Goal: Complete application form

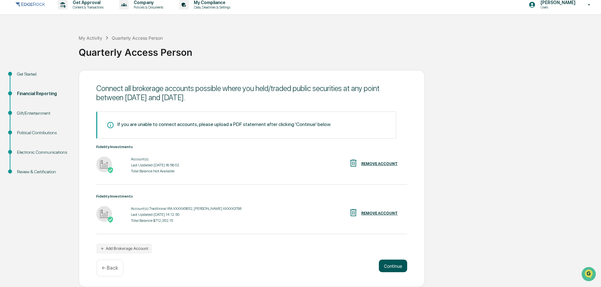
click at [392, 261] on button "Continue" at bounding box center [393, 265] width 28 height 13
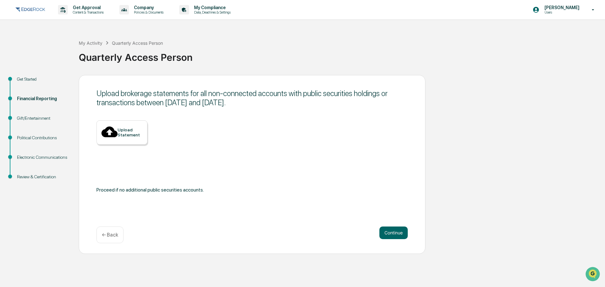
click at [34, 117] on div "Gift/Entertainment" at bounding box center [43, 118] width 52 height 7
click at [385, 229] on button "Continue" at bounding box center [393, 232] width 28 height 13
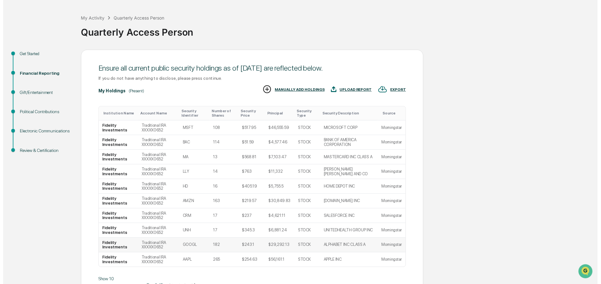
scroll to position [62, 0]
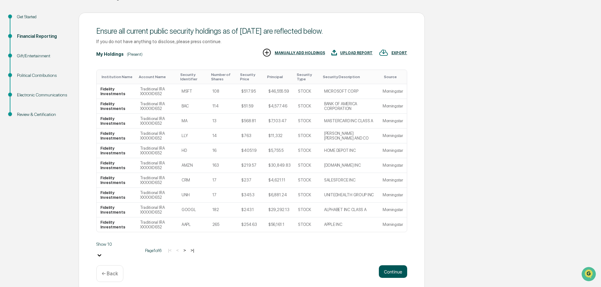
click at [388, 270] on button "Continue" at bounding box center [393, 271] width 28 height 13
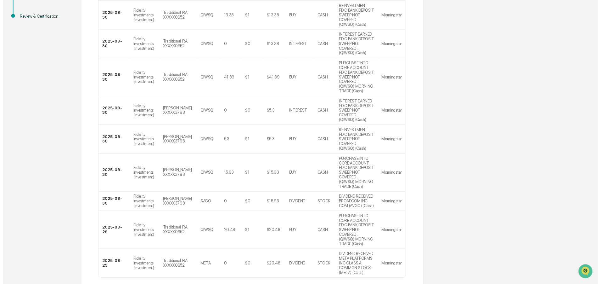
scroll to position [162, 0]
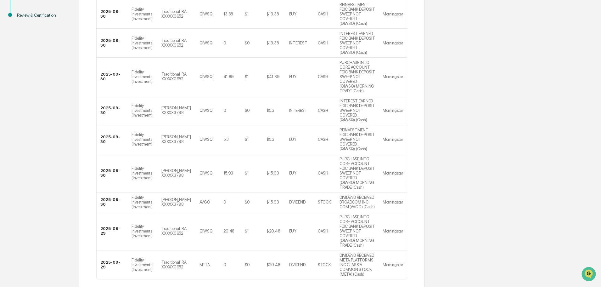
drag, startPoint x: 402, startPoint y: 262, endPoint x: 399, endPoint y: 260, distance: 3.7
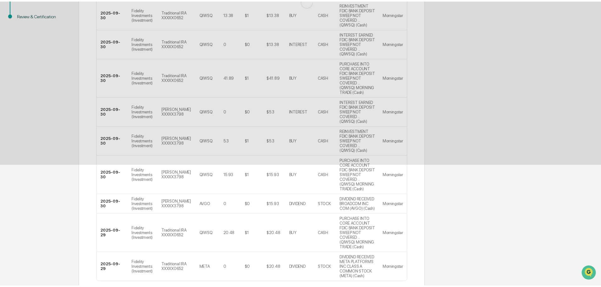
scroll to position [0, 0]
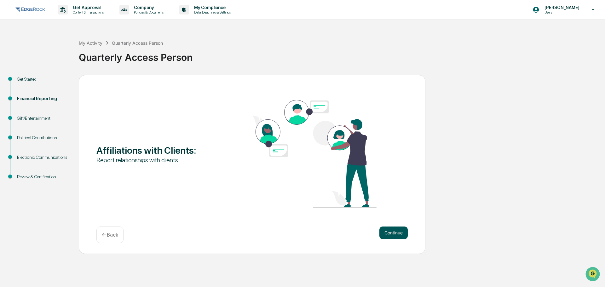
click at [395, 232] on button "Continue" at bounding box center [393, 232] width 28 height 13
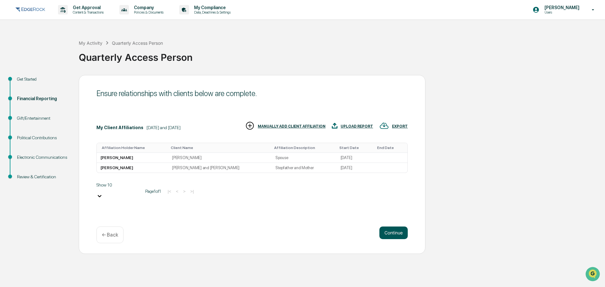
click at [396, 234] on button "Continue" at bounding box center [393, 232] width 28 height 13
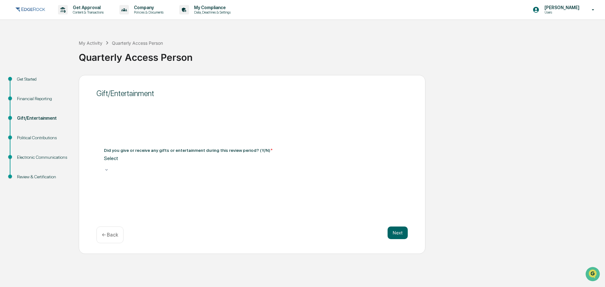
click at [197, 167] on div "Select" at bounding box center [252, 161] width 296 height 12
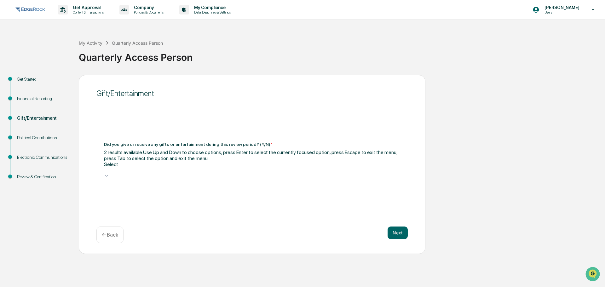
drag, startPoint x: 180, startPoint y: 197, endPoint x: 180, endPoint y: 194, distance: 3.8
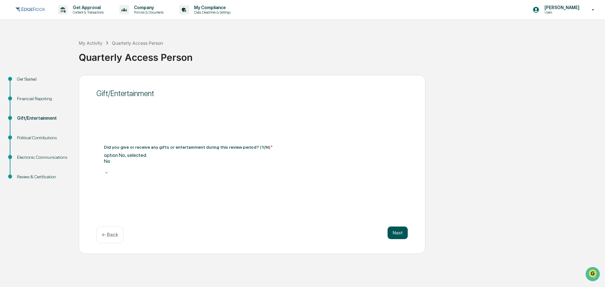
click at [405, 230] on button "Next" at bounding box center [397, 232] width 20 height 13
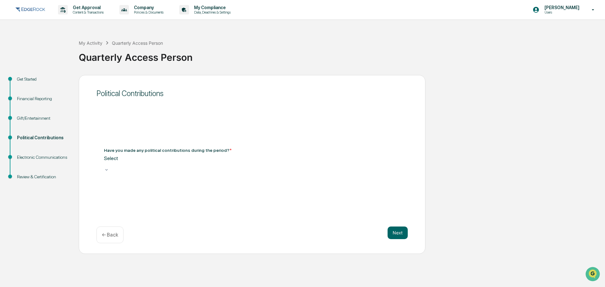
click at [238, 163] on div at bounding box center [252, 164] width 296 height 6
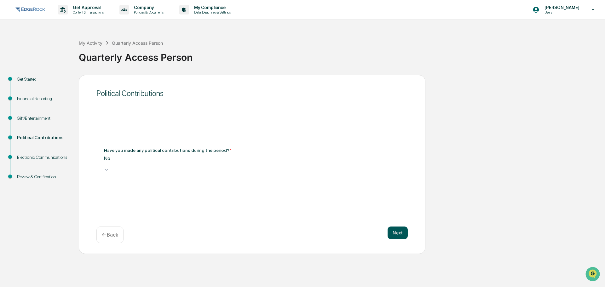
click at [400, 229] on button "Next" at bounding box center [397, 232] width 20 height 13
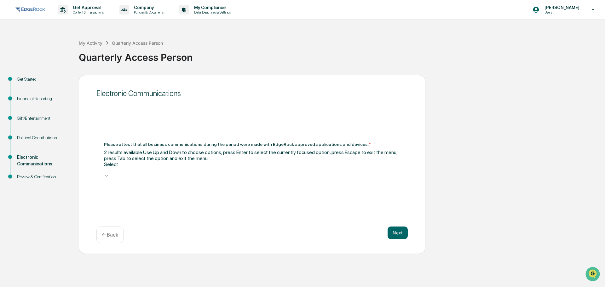
click at [261, 167] on div at bounding box center [252, 170] width 296 height 6
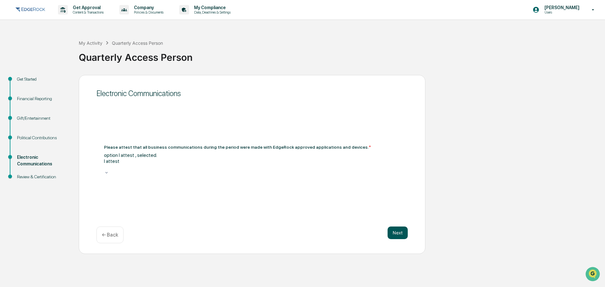
click at [393, 230] on button "Next" at bounding box center [397, 232] width 20 height 13
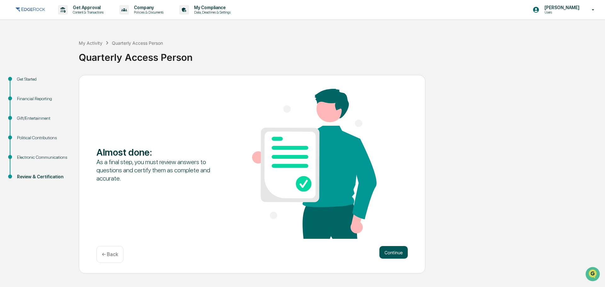
click at [391, 255] on button "Continue" at bounding box center [393, 252] width 28 height 13
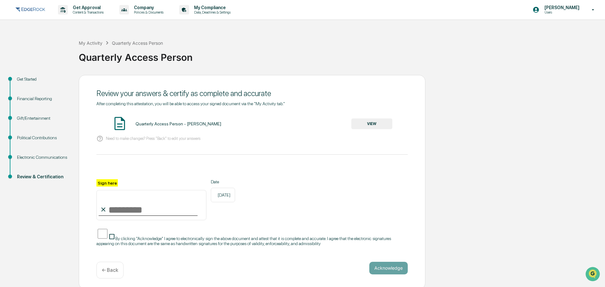
click at [24, 97] on div "Financial Reporting" at bounding box center [43, 98] width 52 height 7
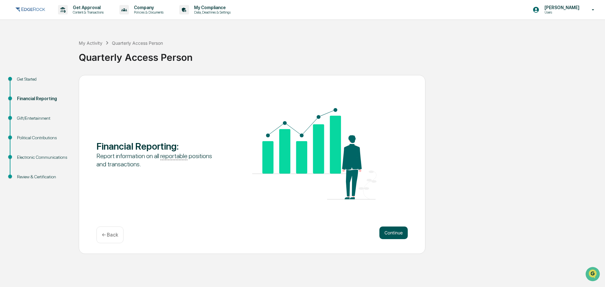
click at [398, 232] on button "Continue" at bounding box center [393, 232] width 28 height 13
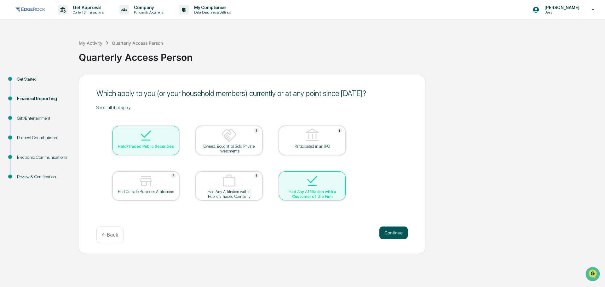
click at [393, 234] on button "Continue" at bounding box center [393, 232] width 28 height 13
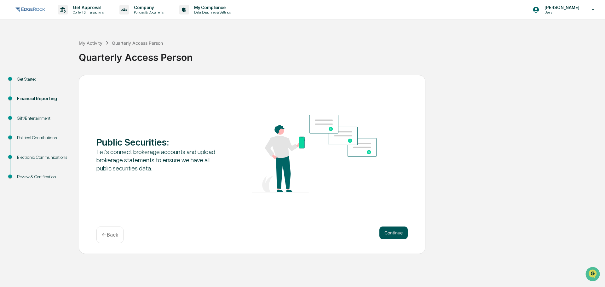
click at [392, 231] on button "Continue" at bounding box center [393, 232] width 28 height 13
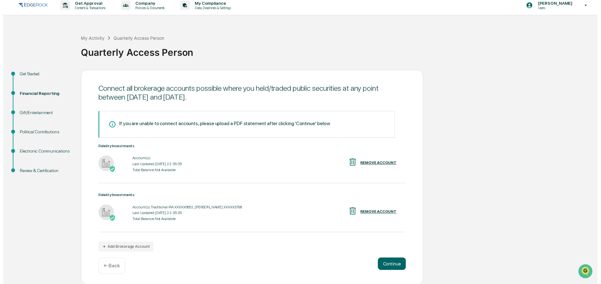
scroll to position [5, 0]
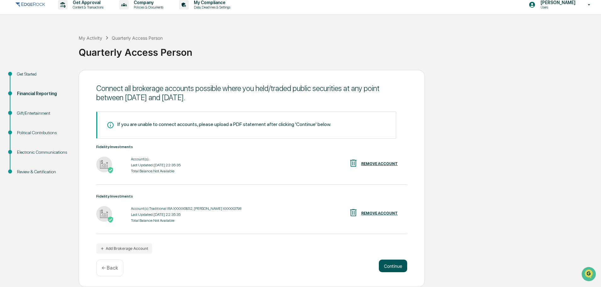
click at [391, 261] on button "Continue" at bounding box center [393, 265] width 28 height 13
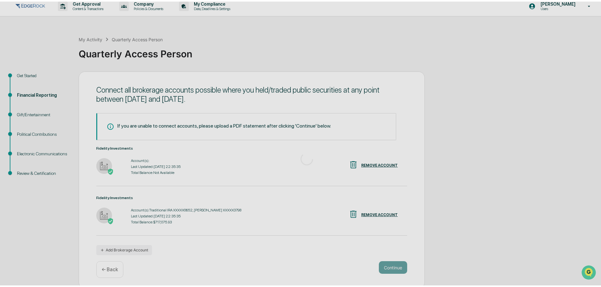
scroll to position [0, 0]
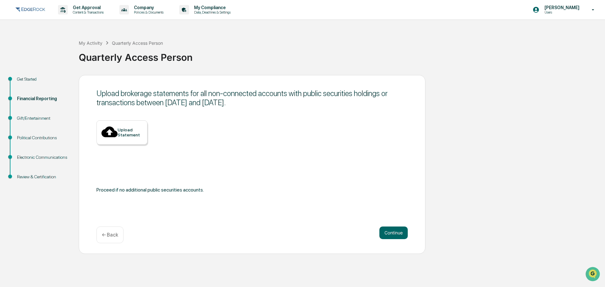
click at [121, 123] on div "Upload brokerage statements for all non-connected accounts with public securiti…" at bounding box center [252, 164] width 346 height 179
click at [123, 131] on div "Upload Statement" at bounding box center [129, 132] width 25 height 10
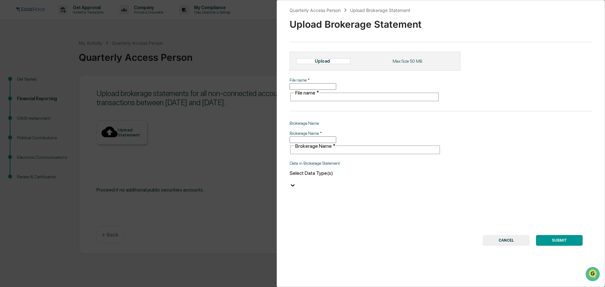
click at [319, 60] on div "Upload" at bounding box center [323, 61] width 54 height 6
type input "**********"
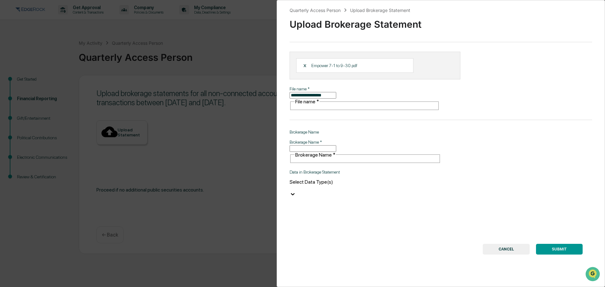
click at [336, 145] on input "Brokerage Name   *" at bounding box center [312, 148] width 47 height 7
type input "*******"
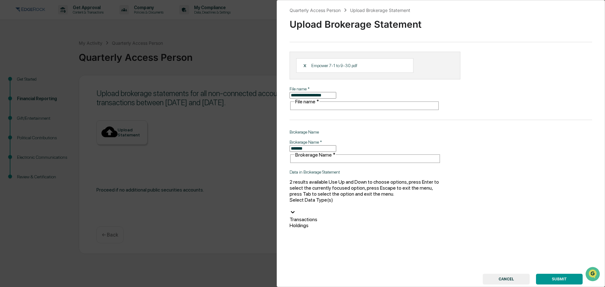
click at [327, 203] on div at bounding box center [364, 206] width 151 height 6
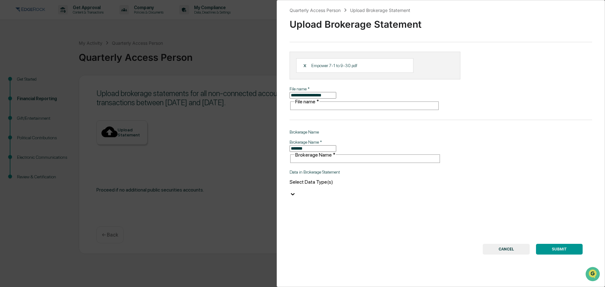
click at [327, 185] on div at bounding box center [364, 188] width 151 height 6
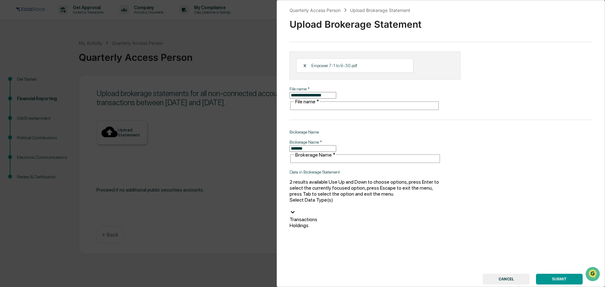
click at [408, 203] on div at bounding box center [364, 206] width 151 height 6
click at [378, 222] on div "Holdings" at bounding box center [364, 225] width 151 height 6
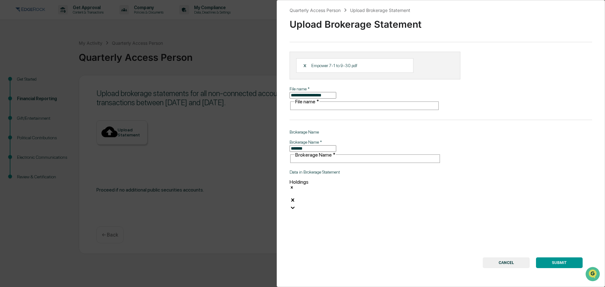
click at [294, 185] on icon "Remove Holdings" at bounding box center [291, 187] width 4 height 4
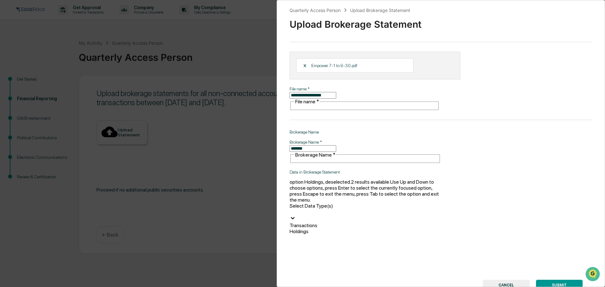
click at [296, 215] on icon at bounding box center [292, 218] width 6 height 6
click at [326, 222] on div "Transactions" at bounding box center [364, 225] width 151 height 6
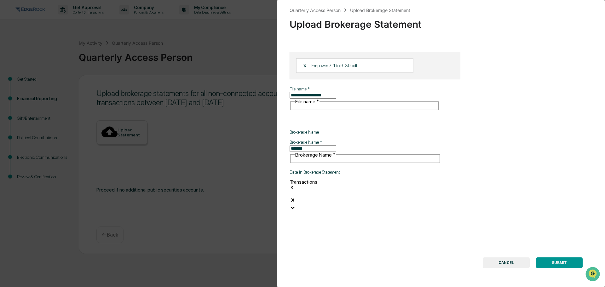
click at [337, 206] on div "**********" at bounding box center [440, 143] width 328 height 287
click at [565, 257] on button "SUBMIT" at bounding box center [559, 262] width 47 height 11
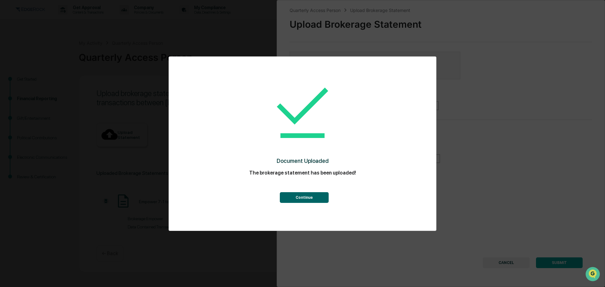
click at [305, 198] on button "Continue" at bounding box center [304, 197] width 49 height 11
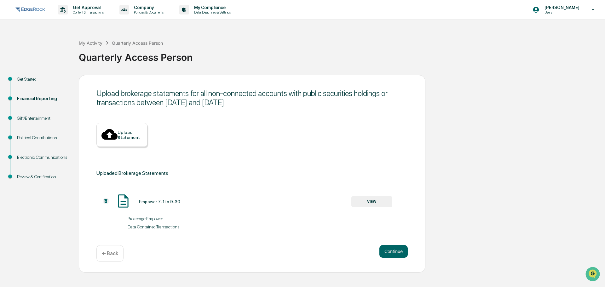
click at [394, 252] on div "Continue ← Back" at bounding box center [251, 253] width 311 height 17
click at [391, 245] on button "Continue" at bounding box center [393, 251] width 28 height 13
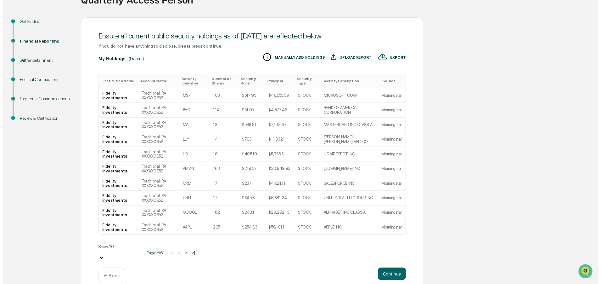
scroll to position [62, 0]
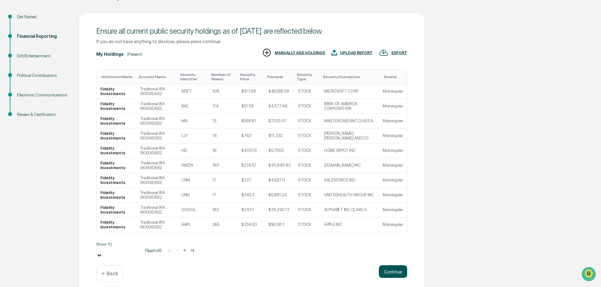
click at [401, 265] on button "Continue" at bounding box center [393, 271] width 28 height 13
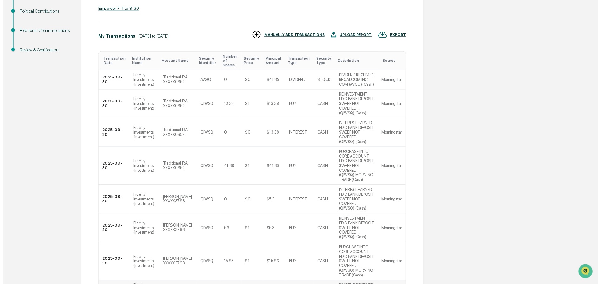
scroll to position [217, 0]
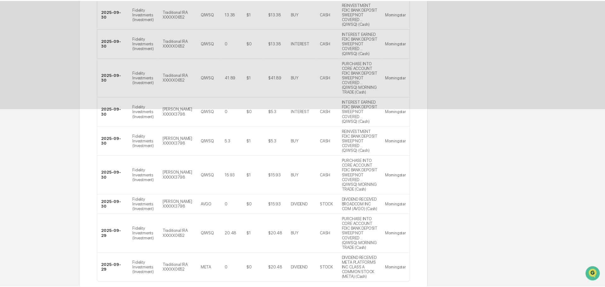
scroll to position [0, 0]
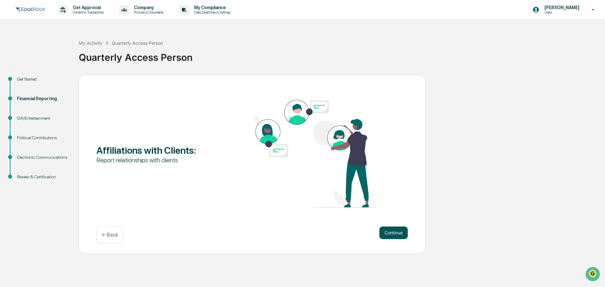
click at [391, 232] on button "Continue" at bounding box center [393, 232] width 28 height 13
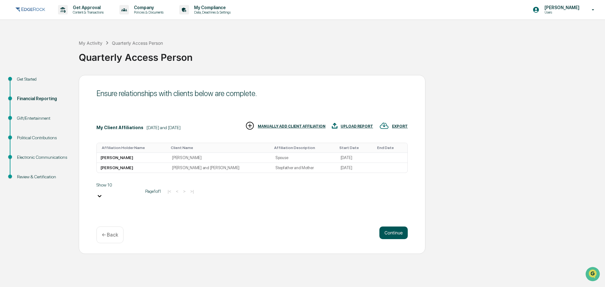
click at [390, 234] on button "Continue" at bounding box center [393, 232] width 28 height 13
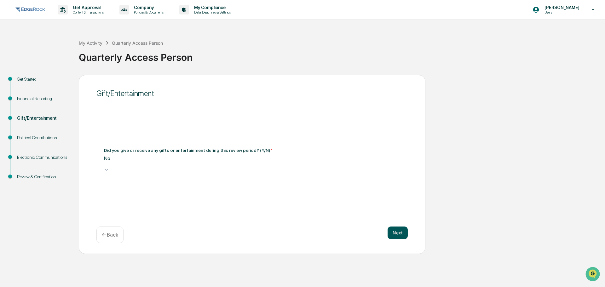
click at [393, 232] on button "Next" at bounding box center [397, 232] width 20 height 13
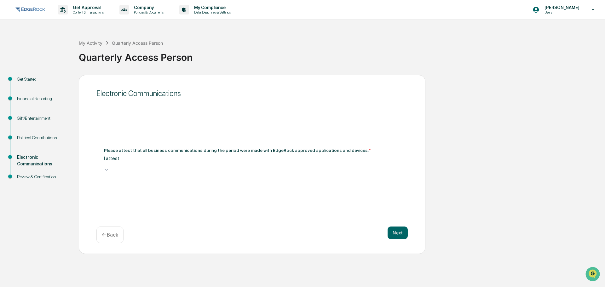
click at [393, 232] on button "Next" at bounding box center [397, 232] width 20 height 13
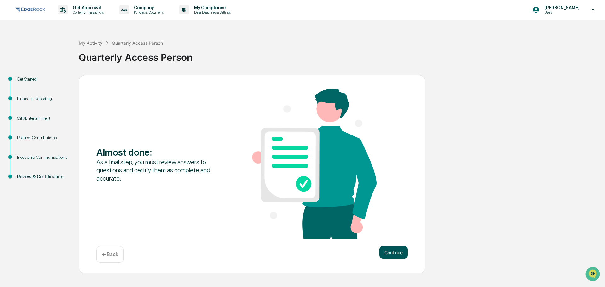
click at [396, 248] on button "Continue" at bounding box center [393, 252] width 28 height 13
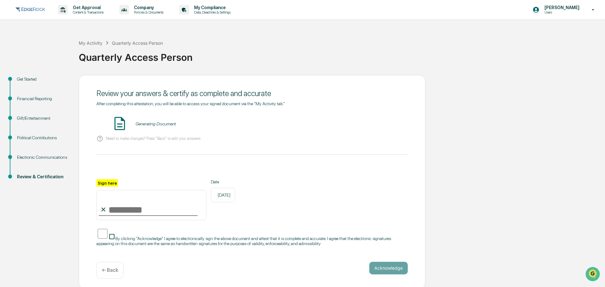
click at [139, 209] on input "Sign here" at bounding box center [151, 205] width 110 height 30
type input "**********"
click at [328, 194] on div "**********" at bounding box center [251, 199] width 311 height 41
click at [373, 122] on button "VIEW" at bounding box center [371, 123] width 41 height 11
